Goal: Check status: Check status

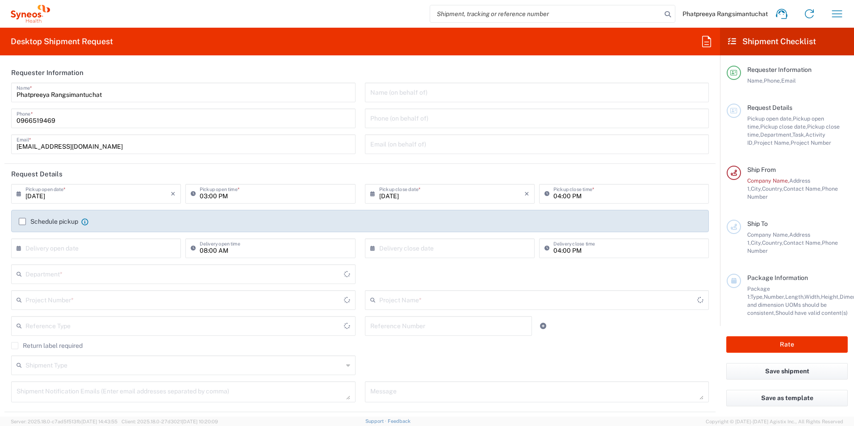
type input "3110"
type input "Thailand"
type input "Syneos Health (Thailand) Limit"
click at [835, 15] on icon "button" at bounding box center [837, 14] width 14 height 14
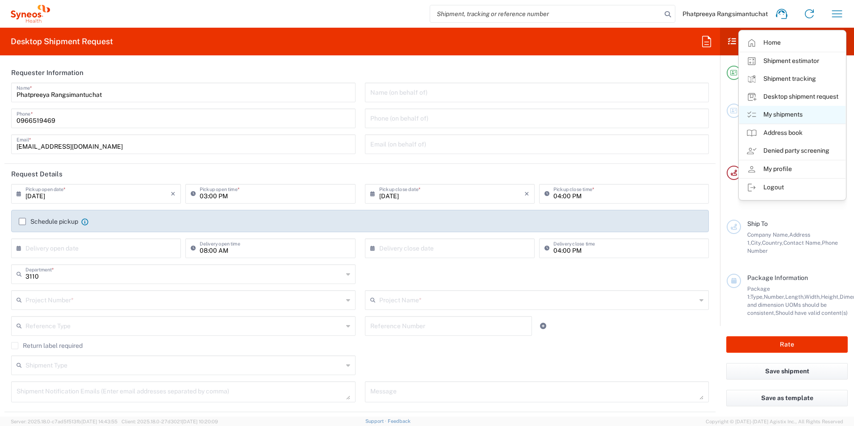
click at [773, 112] on link "My shipments" at bounding box center [792, 115] width 106 height 18
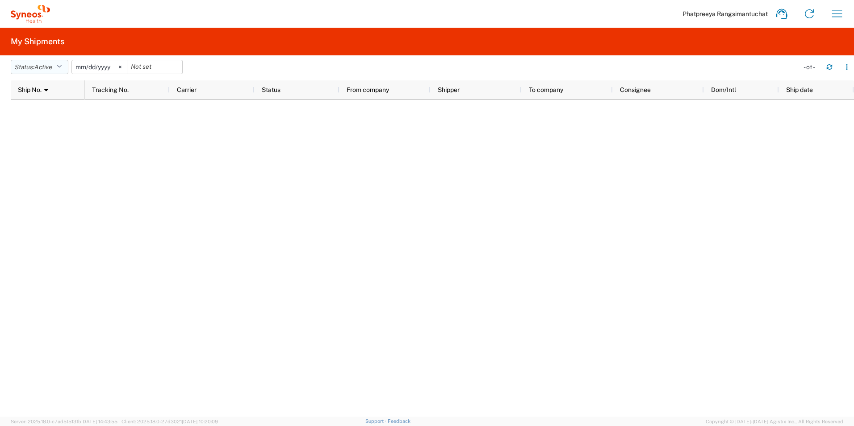
click at [62, 65] on icon "button" at bounding box center [59, 67] width 5 height 6
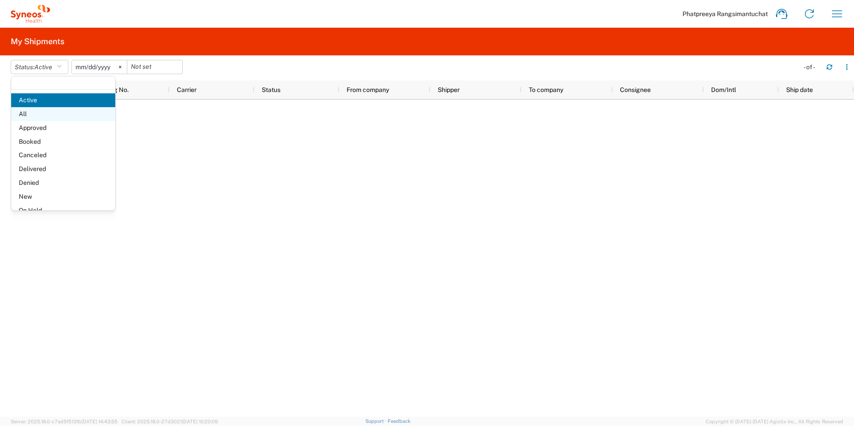
click at [40, 112] on span "All" at bounding box center [63, 114] width 104 height 14
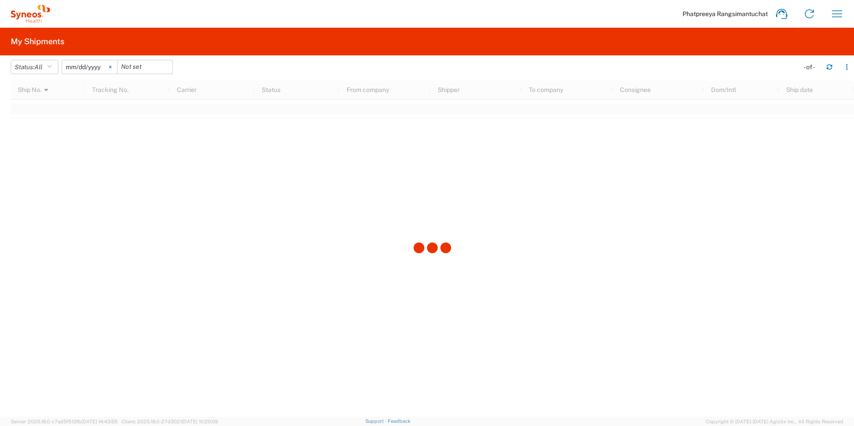
click at [112, 66] on icon at bounding box center [110, 67] width 3 height 3
click at [96, 65] on input "date" at bounding box center [89, 66] width 55 height 13
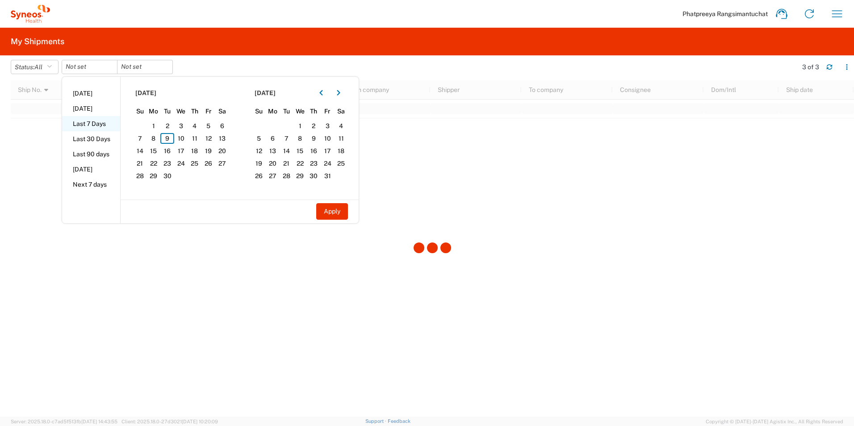
click at [88, 126] on li "Last 7 Days" at bounding box center [91, 123] width 58 height 15
type input "2025-09-03"
type input "2025-09-09"
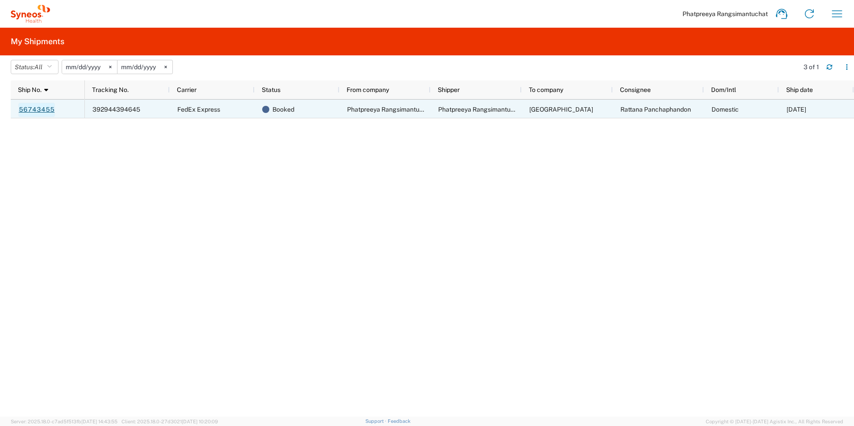
click at [29, 109] on link "56743455" at bounding box center [36, 110] width 37 height 14
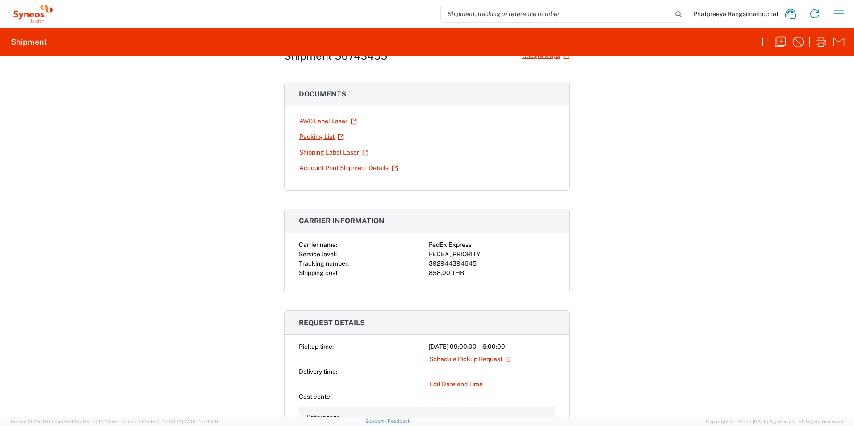
scroll to position [45, 0]
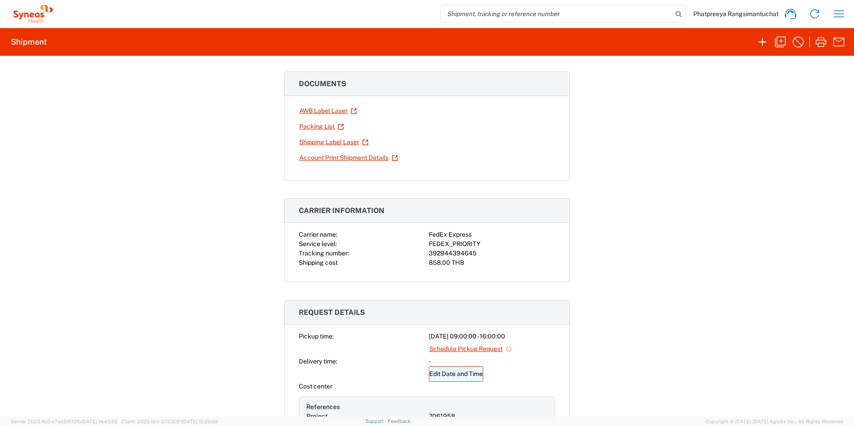
click at [451, 375] on link "Edit Date and Time" at bounding box center [456, 374] width 55 height 16
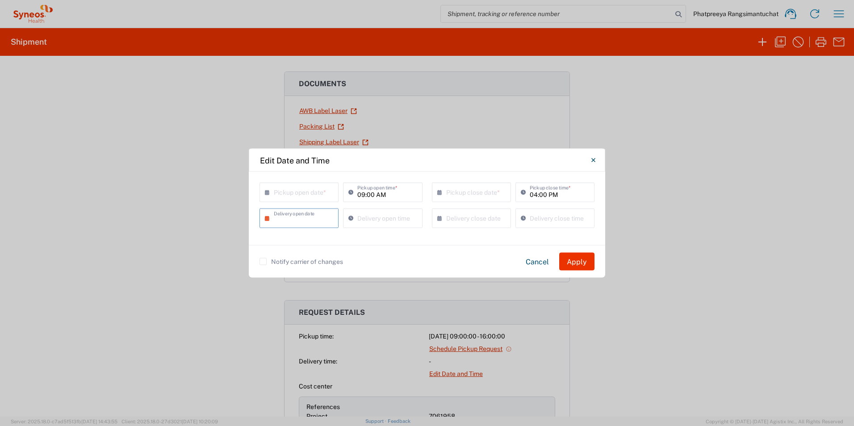
click at [308, 218] on input "text" at bounding box center [301, 218] width 55 height 16
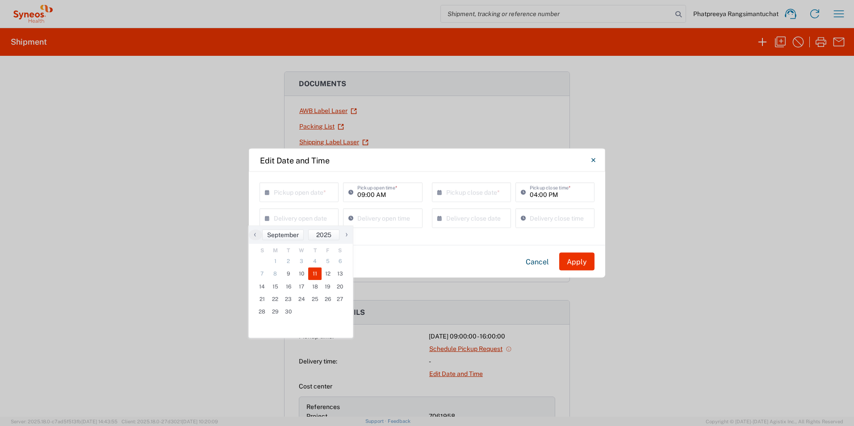
click at [313, 276] on span "11" at bounding box center [314, 274] width 13 height 13
type input "09/11/2025"
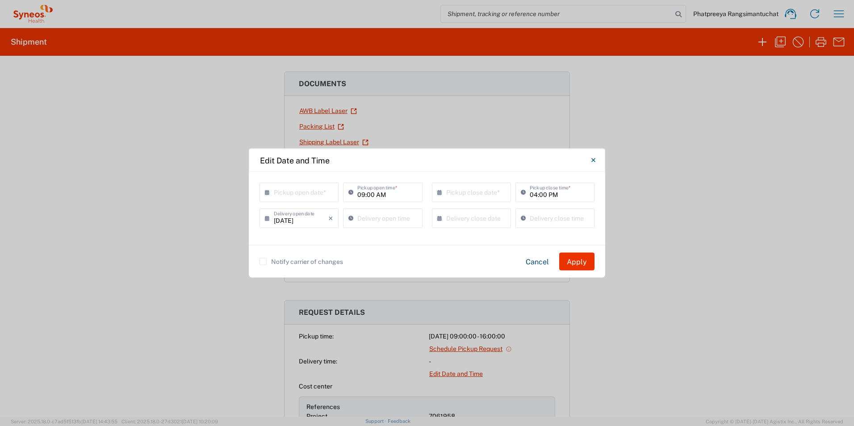
type input "02:02 PM"
click at [395, 219] on input "02:02 PM" at bounding box center [386, 218] width 59 height 16
click at [458, 221] on input "text" at bounding box center [473, 218] width 55 height 16
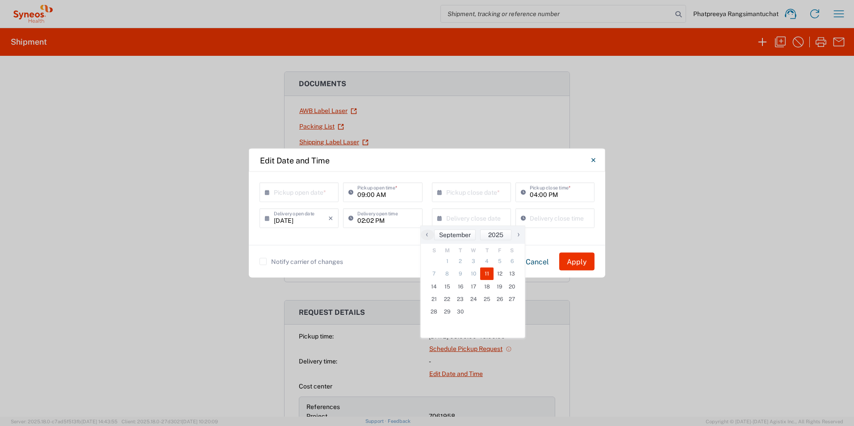
click at [485, 274] on span "11" at bounding box center [486, 274] width 13 height 13
type input "09/11/2025"
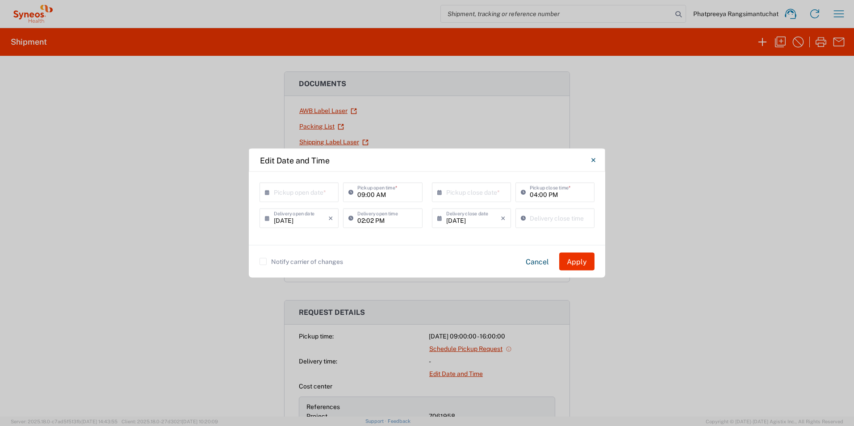
click at [304, 193] on input "text" at bounding box center [301, 192] width 55 height 16
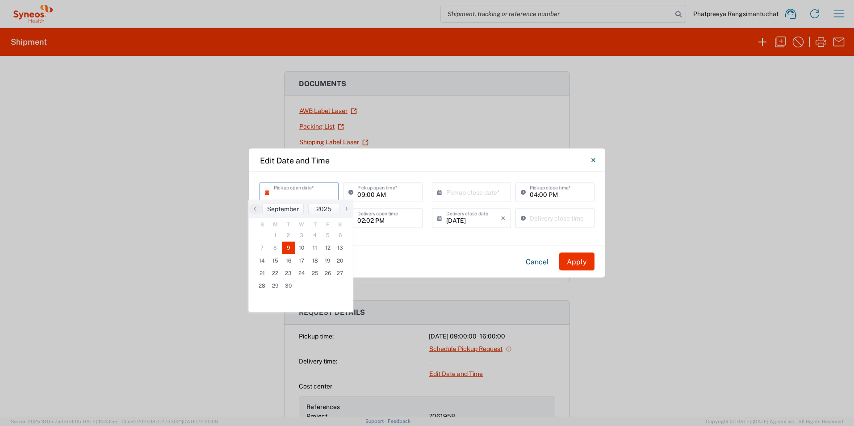
click at [286, 247] on span "9" at bounding box center [288, 248] width 13 height 13
type input "09/09/2025"
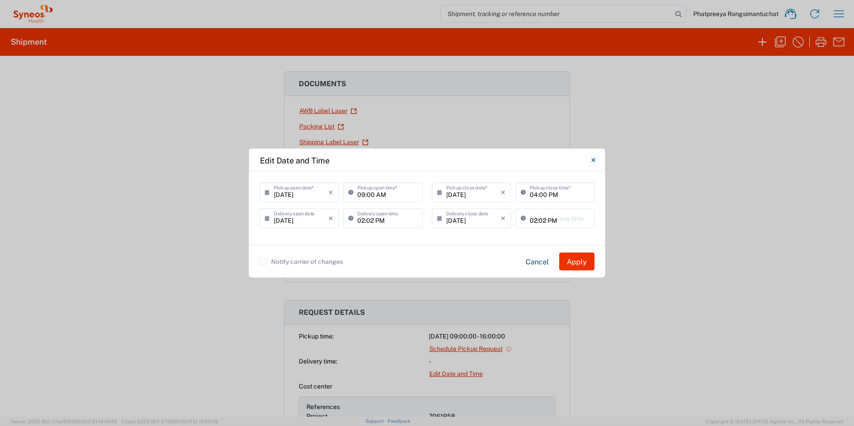
click at [567, 219] on input "02:02 PM" at bounding box center [559, 218] width 59 height 16
type input "04:02 PM"
click at [362, 218] on input "02:02 PM" at bounding box center [386, 218] width 59 height 16
click at [382, 249] on div "Notify carrier of changes Cancel Apply" at bounding box center [427, 261] width 357 height 33
click at [363, 222] on input "02:02 PM" at bounding box center [386, 218] width 59 height 16
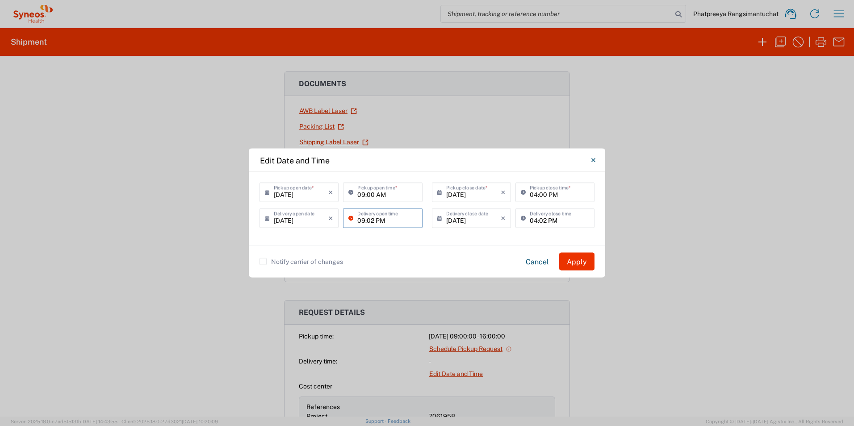
click at [385, 215] on input "09:02 PM" at bounding box center [386, 218] width 59 height 16
type input "09:02 AM"
click at [580, 260] on button "Apply" at bounding box center [576, 262] width 35 height 18
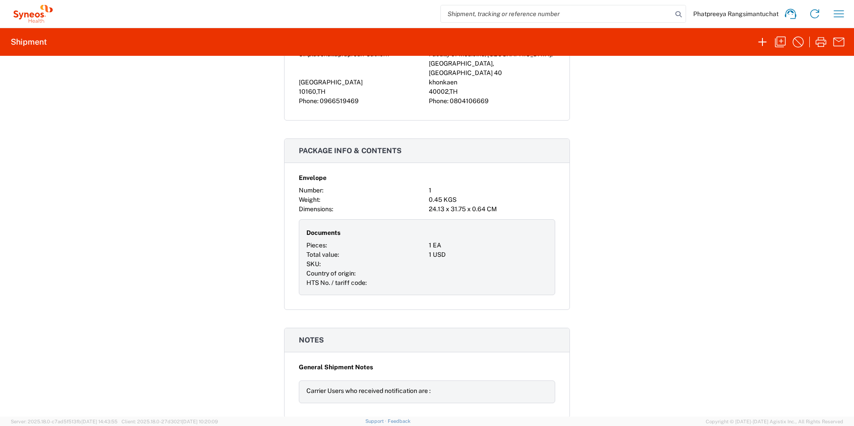
scroll to position [744, 0]
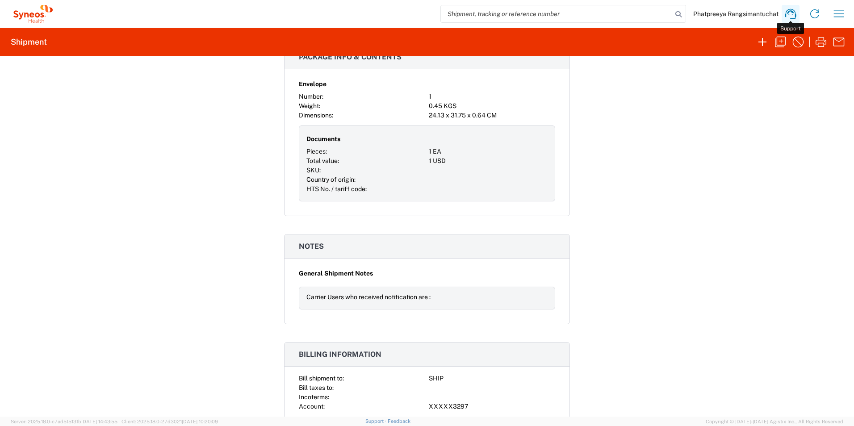
click at [791, 9] on icon at bounding box center [790, 14] width 11 height 10
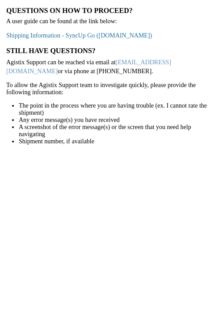
click at [89, 34] on link "Shipping Information - SyncUp Go ([DOMAIN_NAME])" at bounding box center [79, 35] width 146 height 7
